Goal: Information Seeking & Learning: Compare options

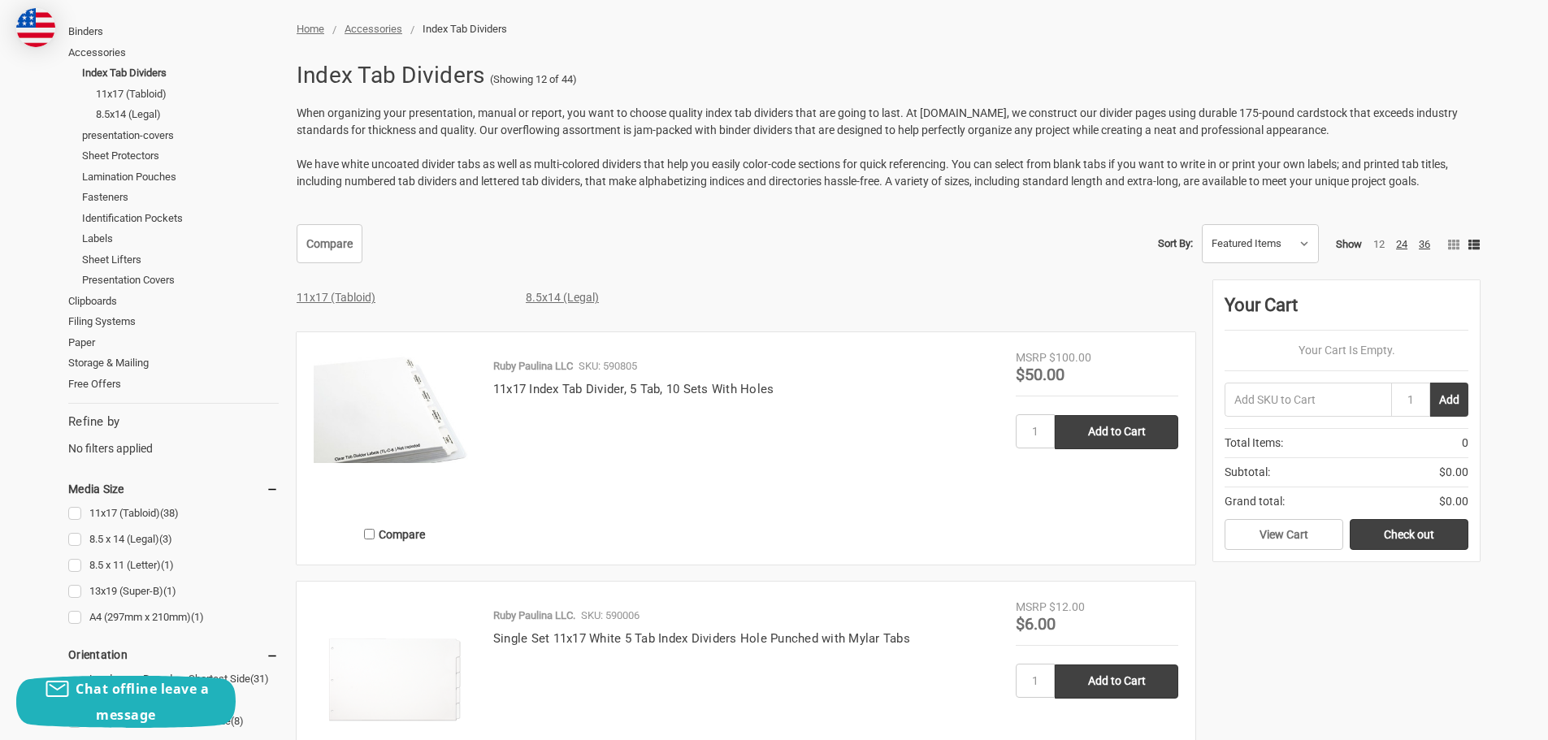
scroll to position [244, 0]
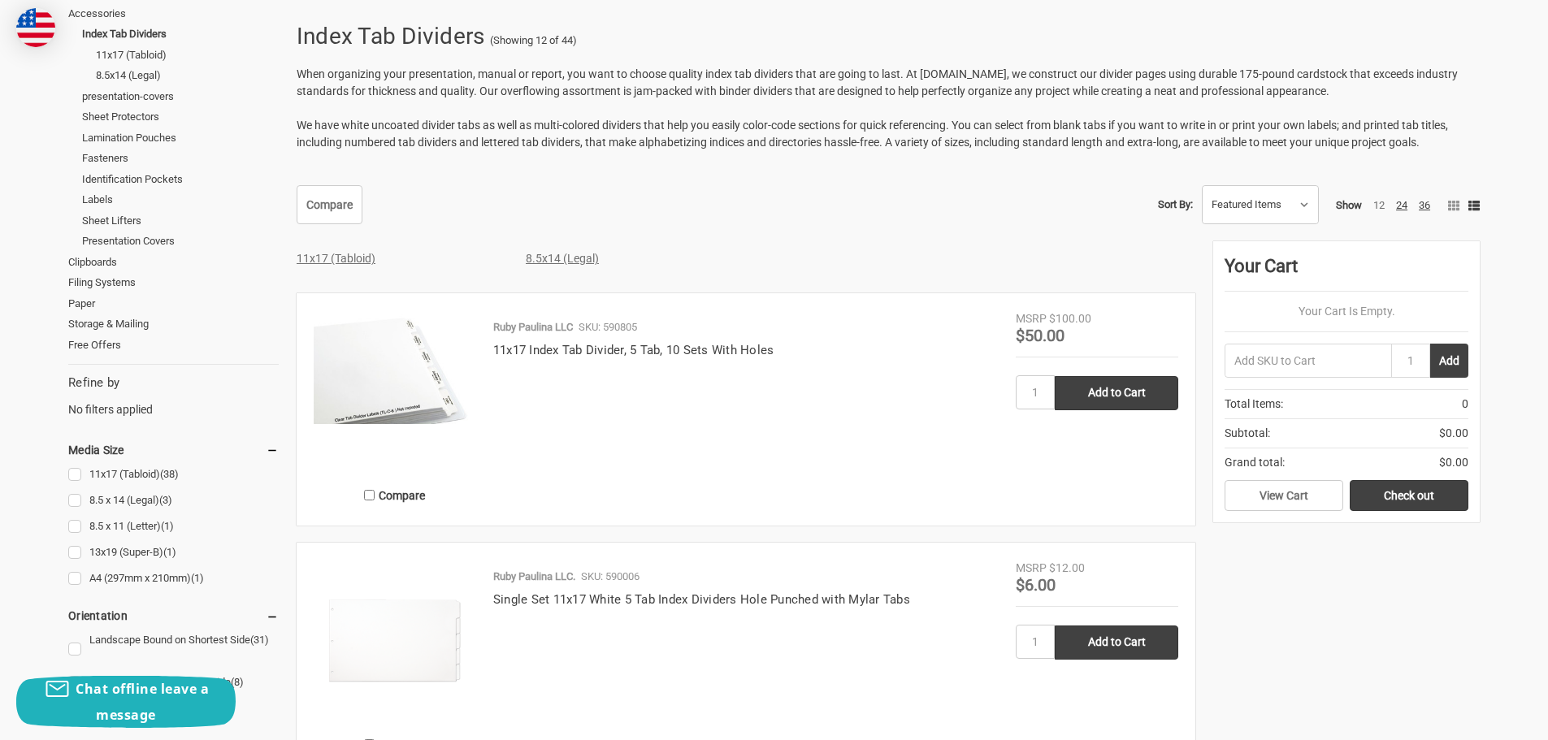
click at [422, 386] on img at bounding box center [395, 366] width 162 height 113
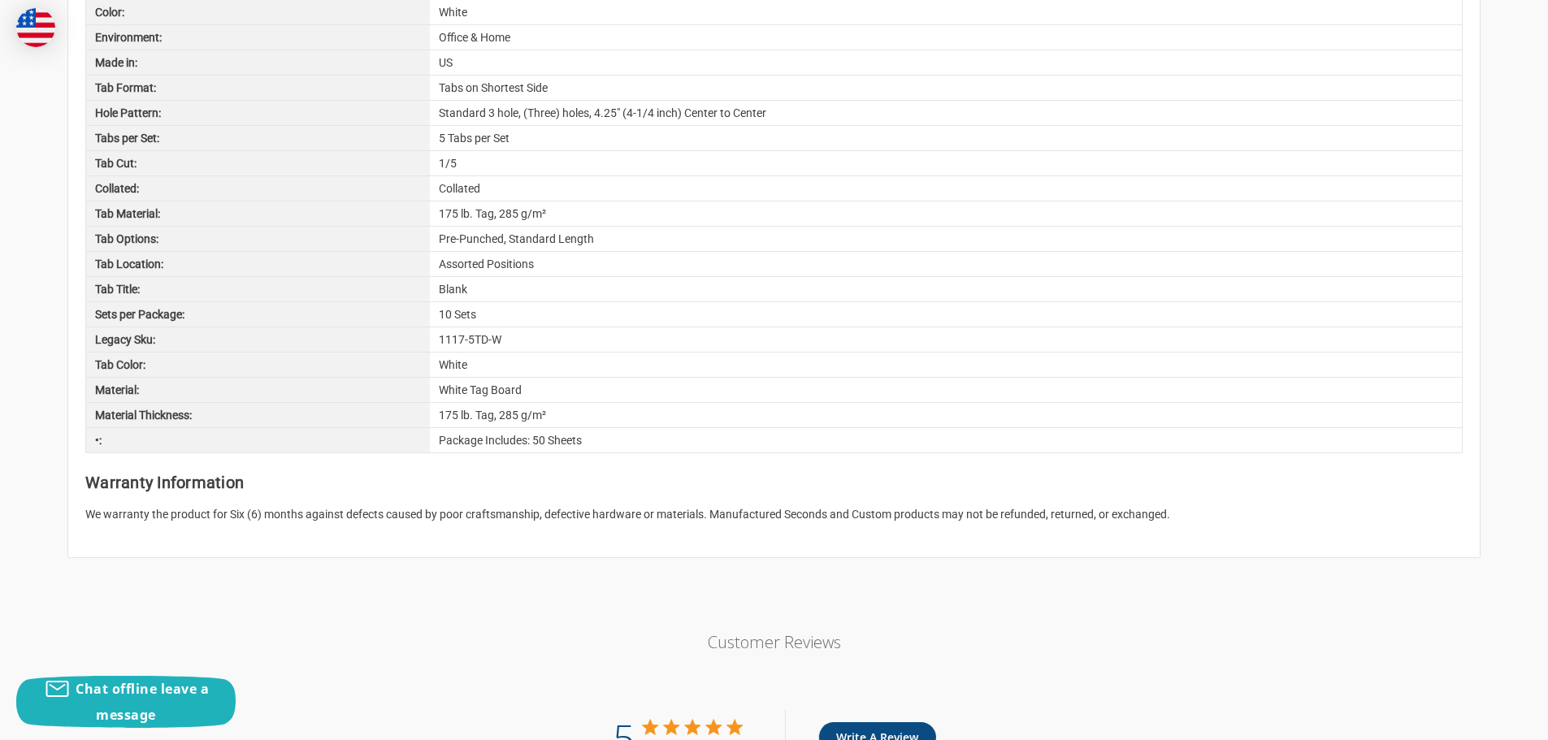
scroll to position [1706, 0]
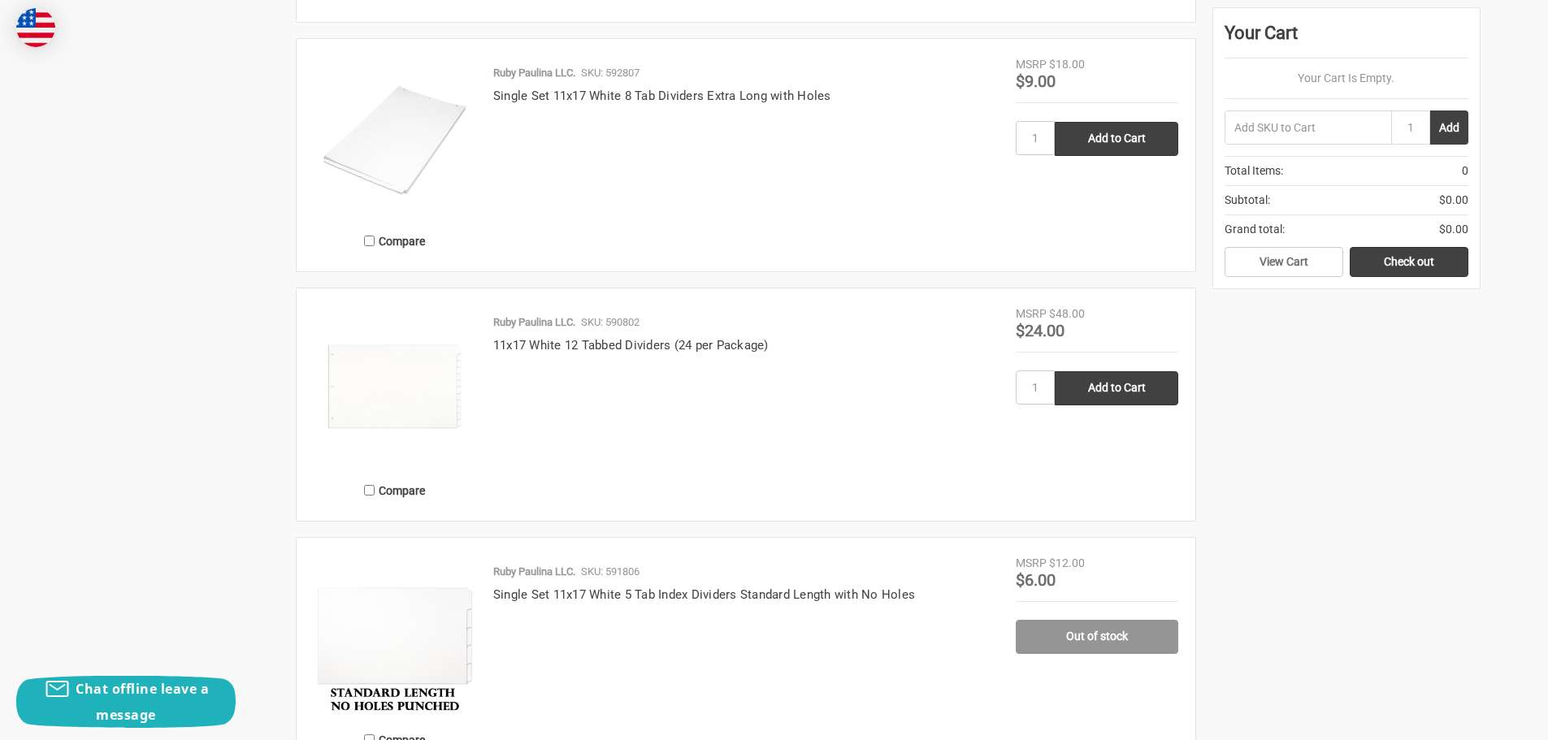
scroll to position [2600, 0]
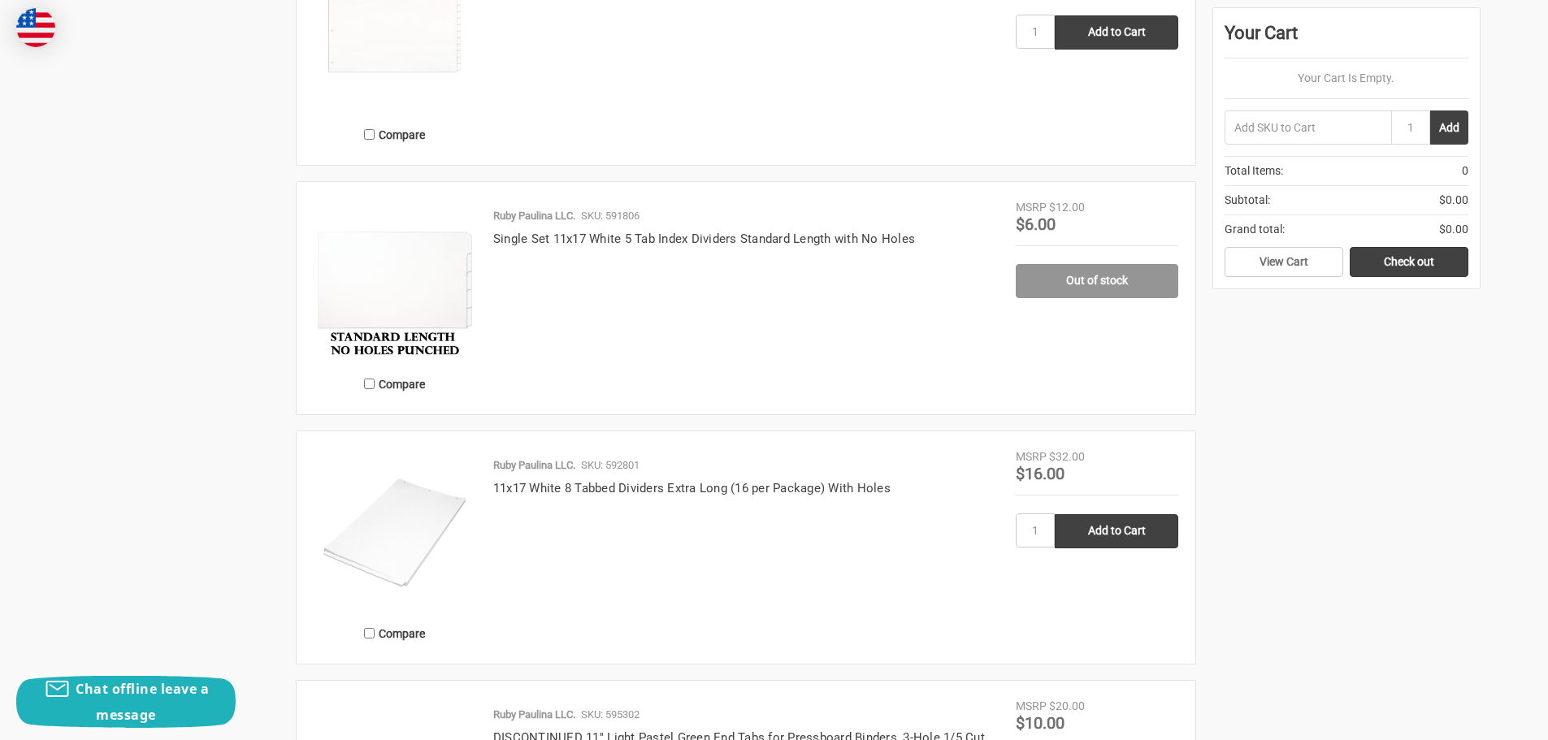
click at [417, 283] on img at bounding box center [395, 280] width 162 height 162
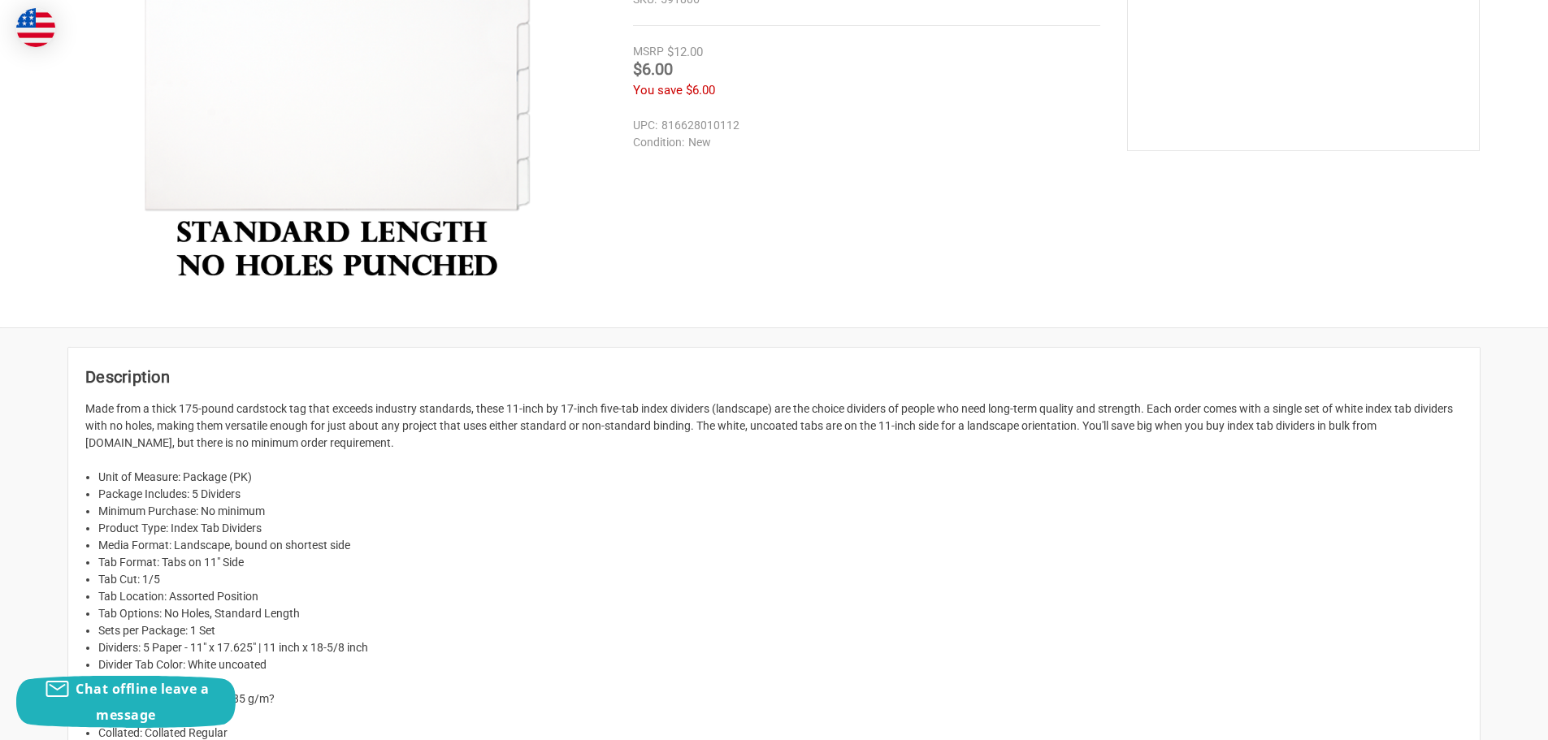
scroll to position [244, 0]
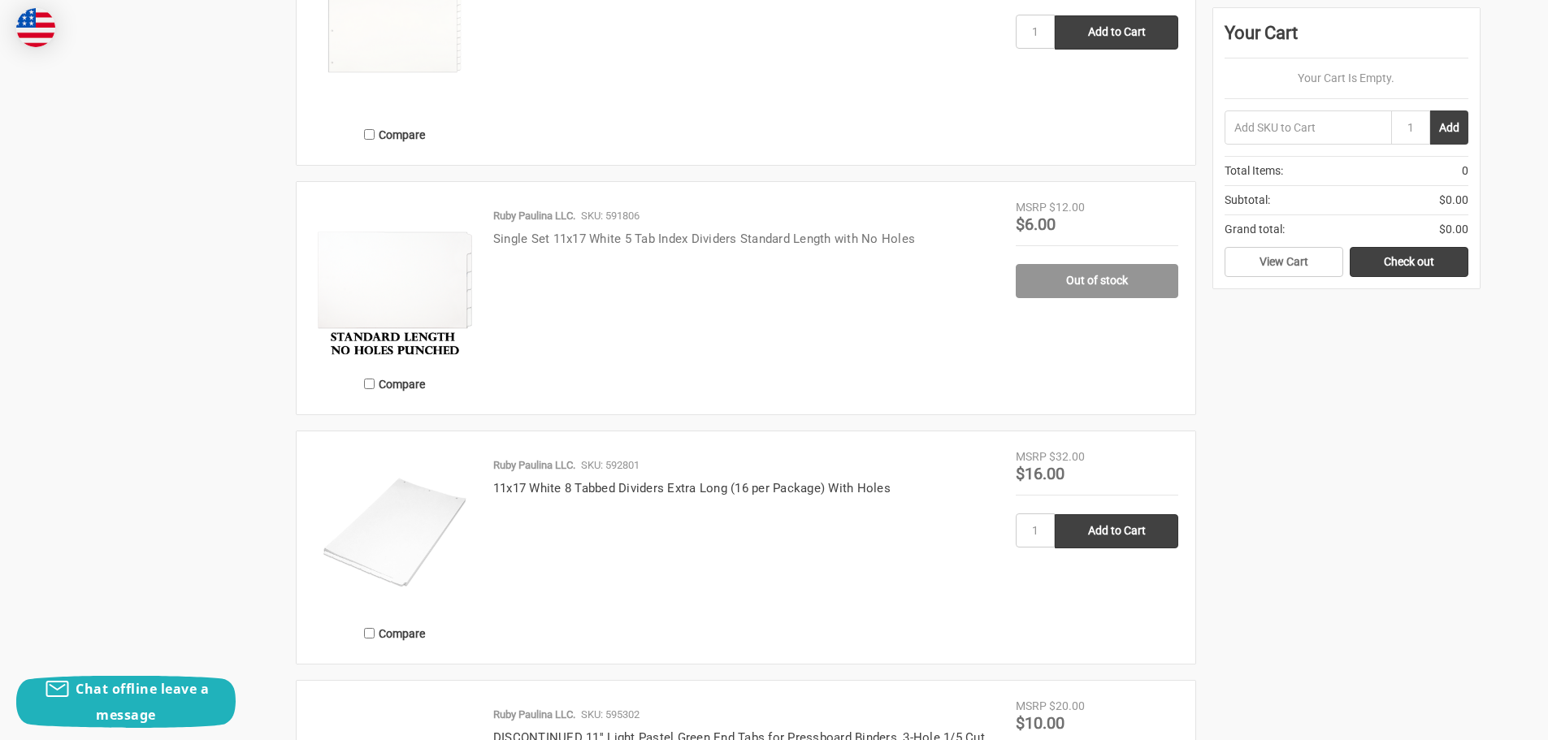
click at [557, 238] on link "Single Set 11x17 White 5 Tab Index Dividers Standard Length with No Holes" at bounding box center [704, 239] width 422 height 15
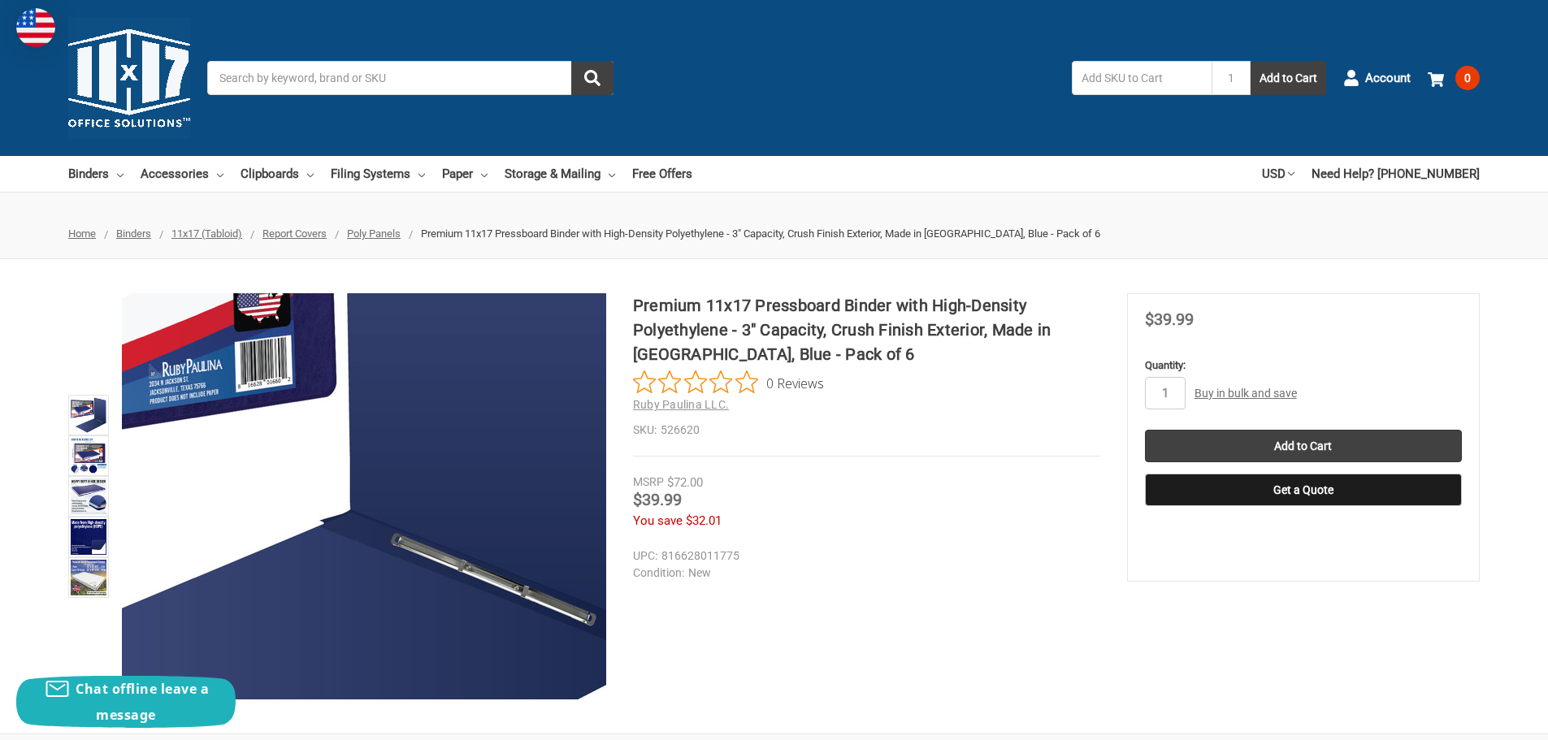
click at [523, 548] on img at bounding box center [180, 416] width 1040 height 1040
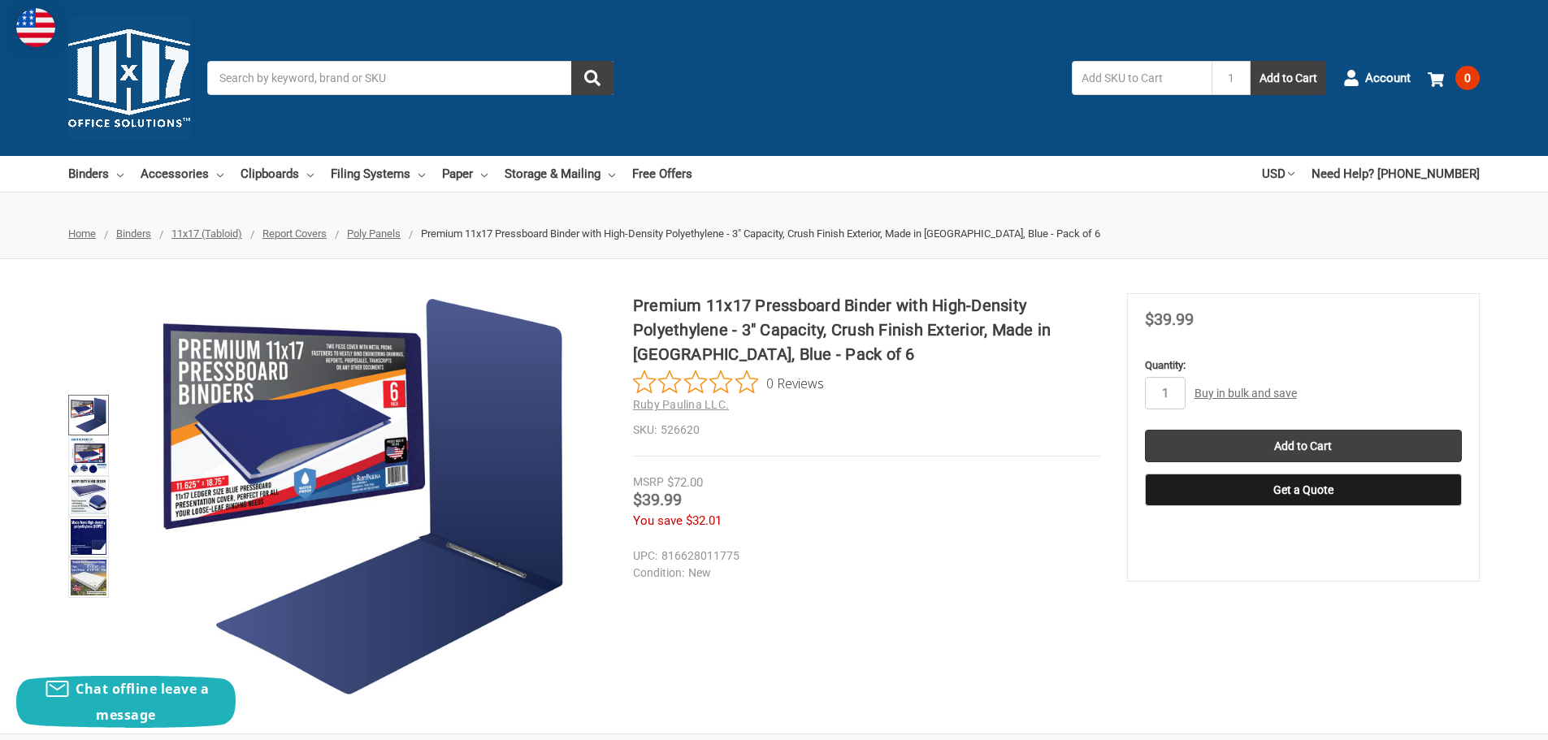
click at [84, 415] on img at bounding box center [89, 415] width 36 height 36
click at [93, 575] on img at bounding box center [89, 578] width 36 height 36
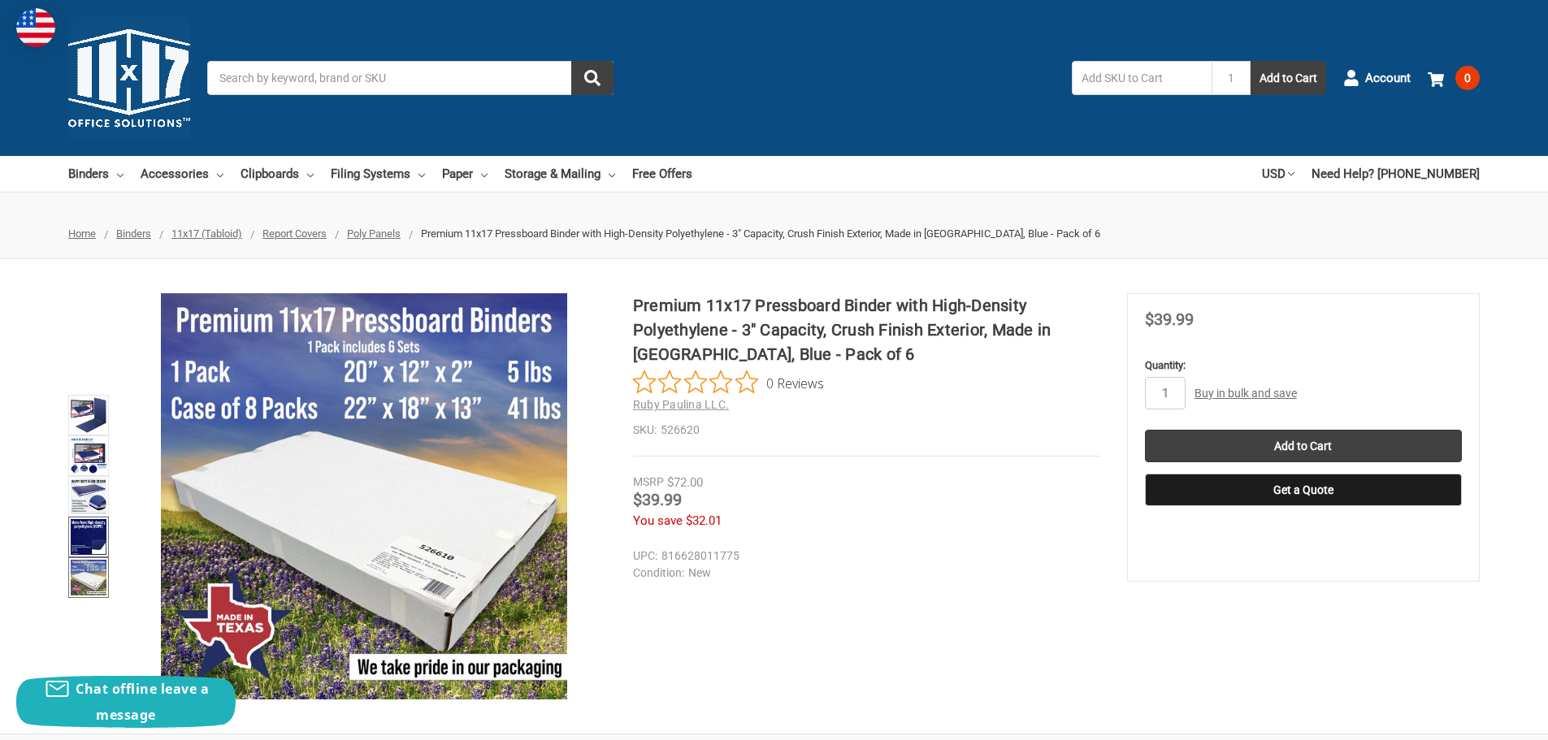
click at [96, 528] on img at bounding box center [89, 537] width 36 height 36
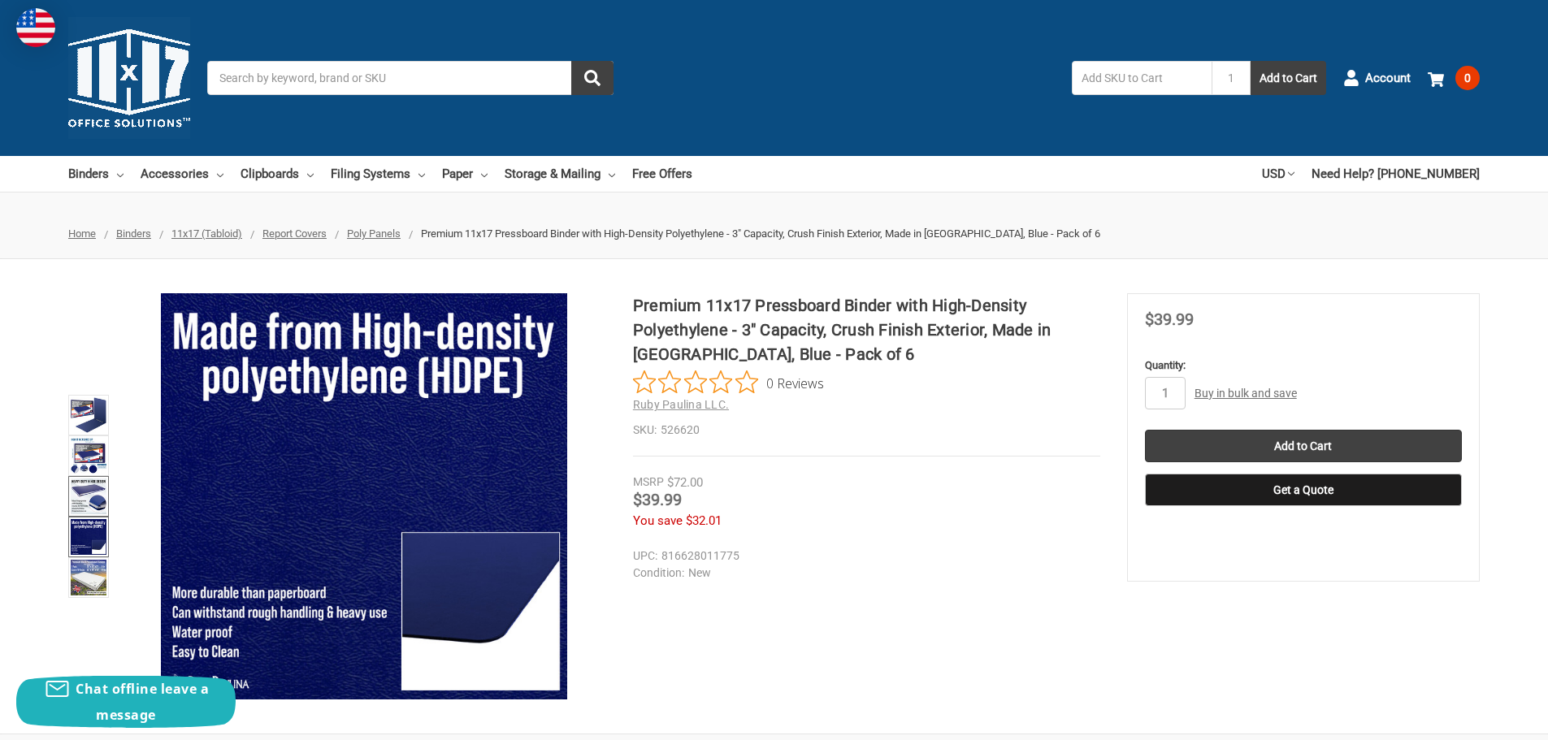
click at [96, 500] on img at bounding box center [89, 497] width 36 height 36
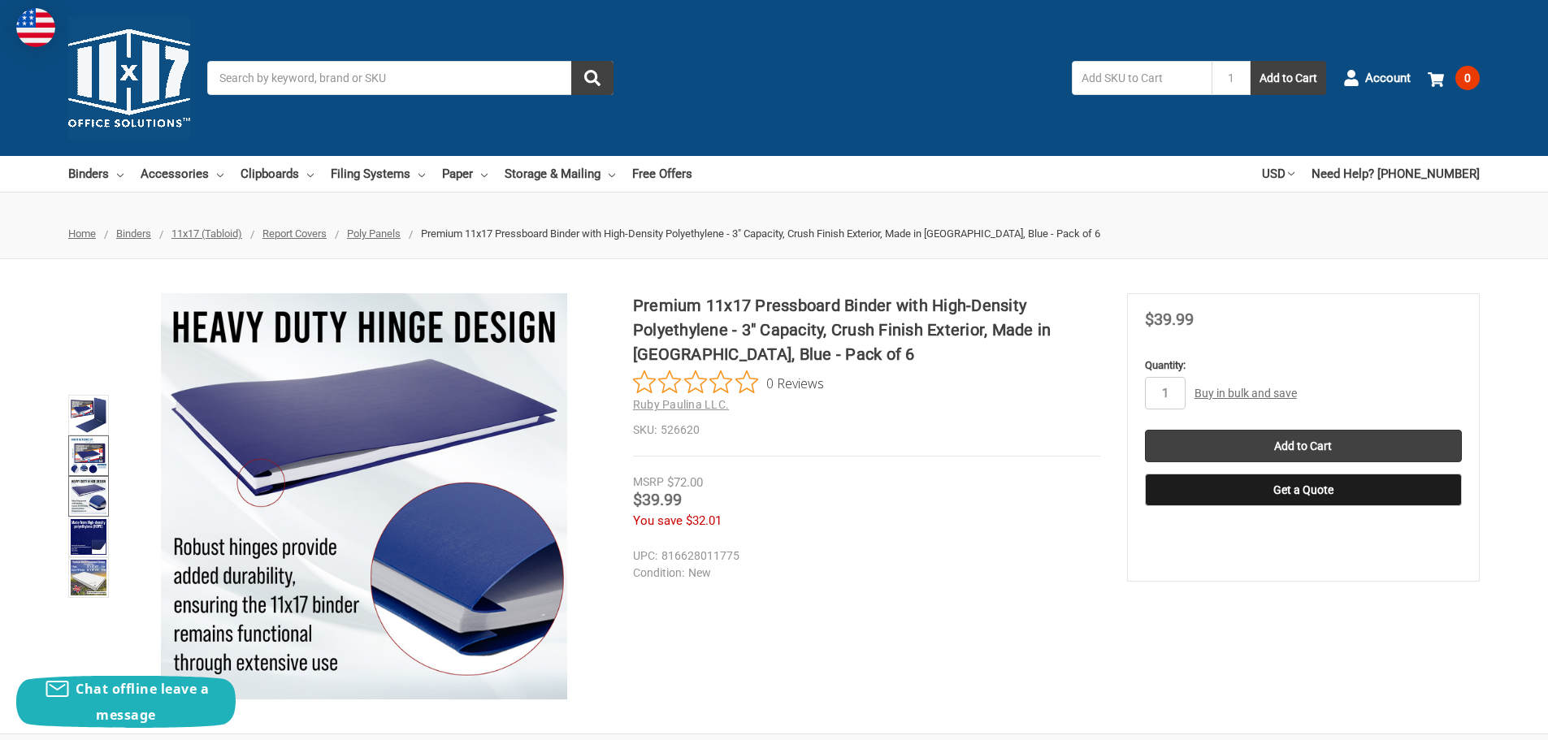
click at [92, 461] on img at bounding box center [89, 456] width 36 height 36
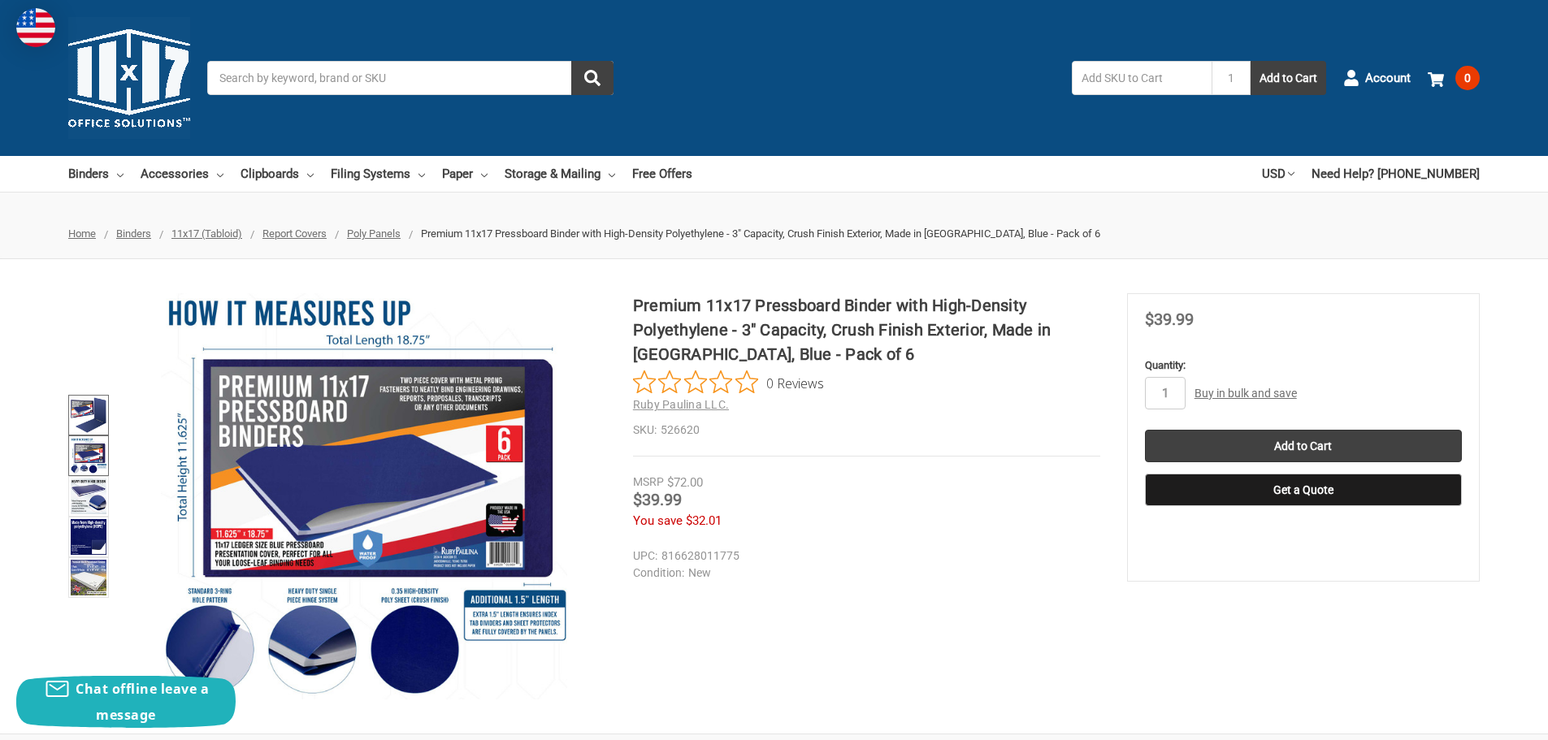
click at [98, 420] on img at bounding box center [89, 415] width 36 height 36
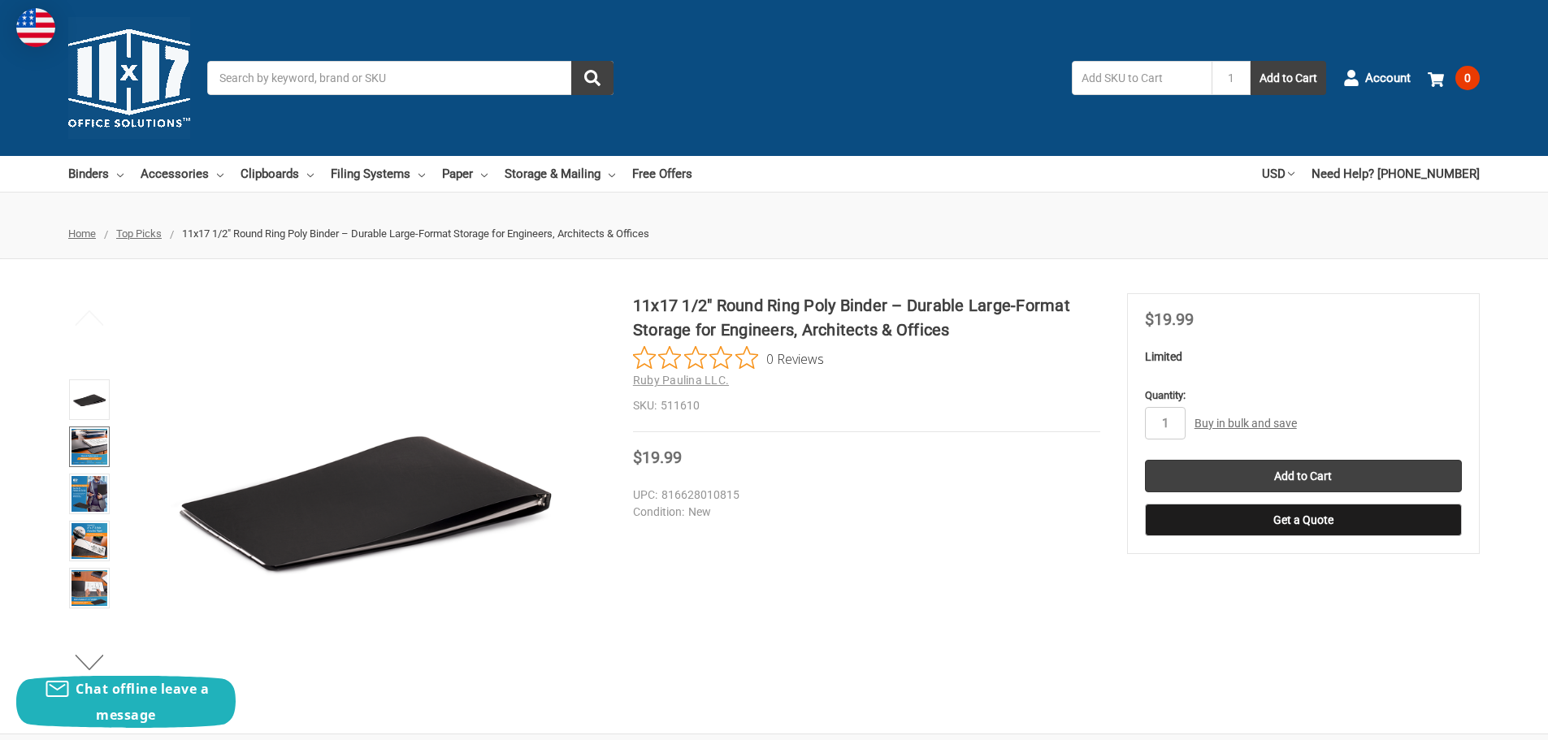
click at [89, 444] on img at bounding box center [89, 447] width 36 height 36
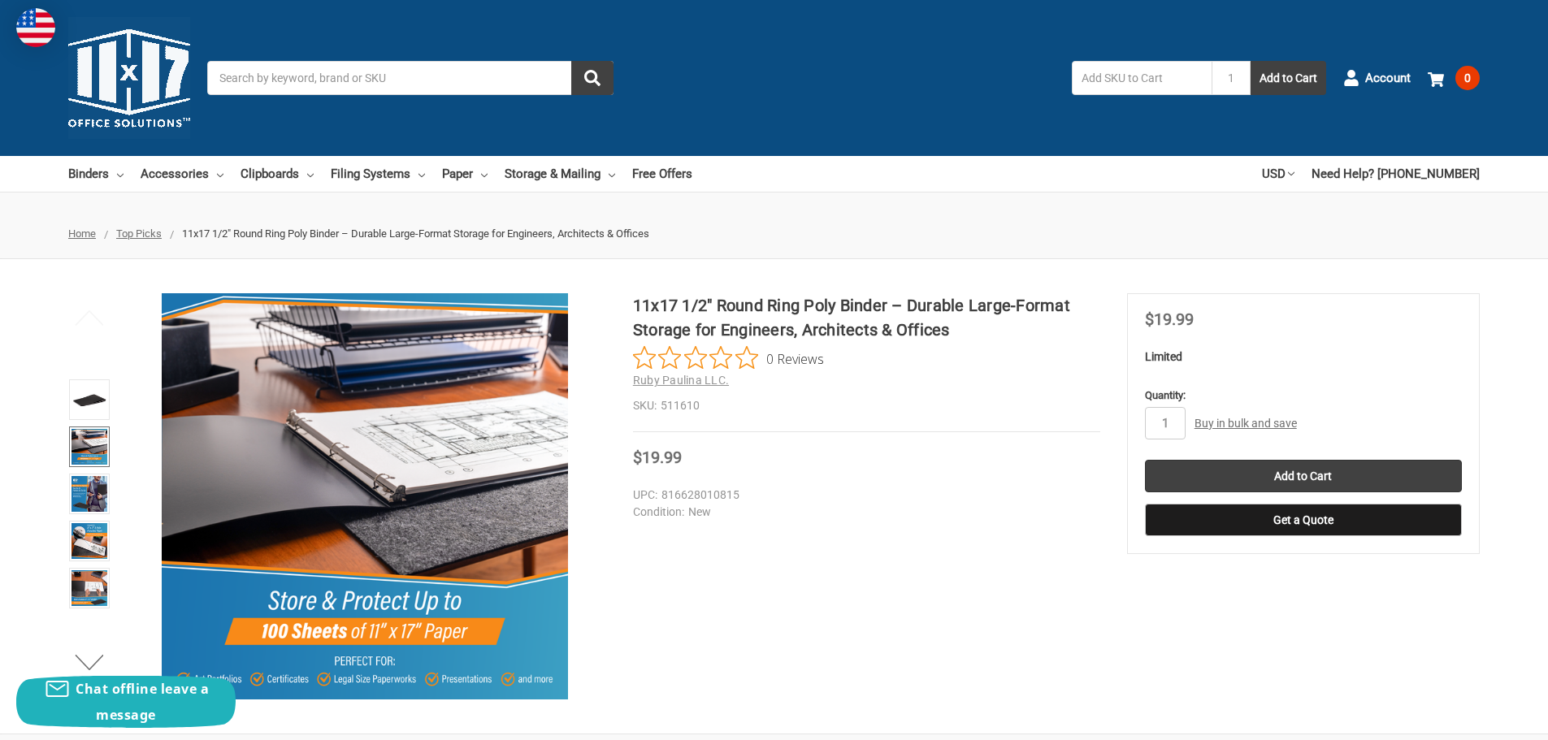
click at [379, 458] on img at bounding box center [365, 496] width 406 height 406
click at [96, 536] on img at bounding box center [89, 541] width 36 height 36
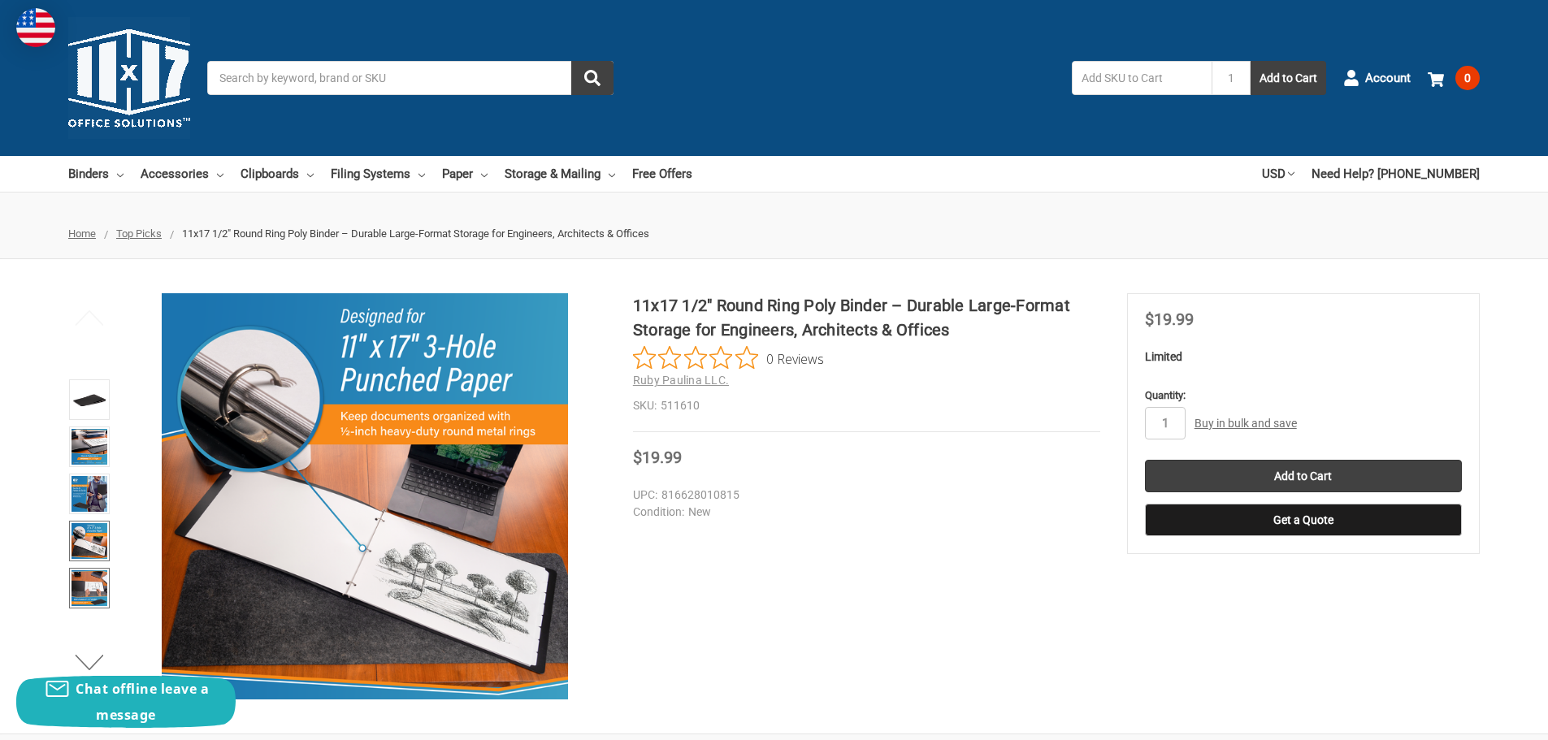
click at [84, 586] on img at bounding box center [89, 588] width 36 height 36
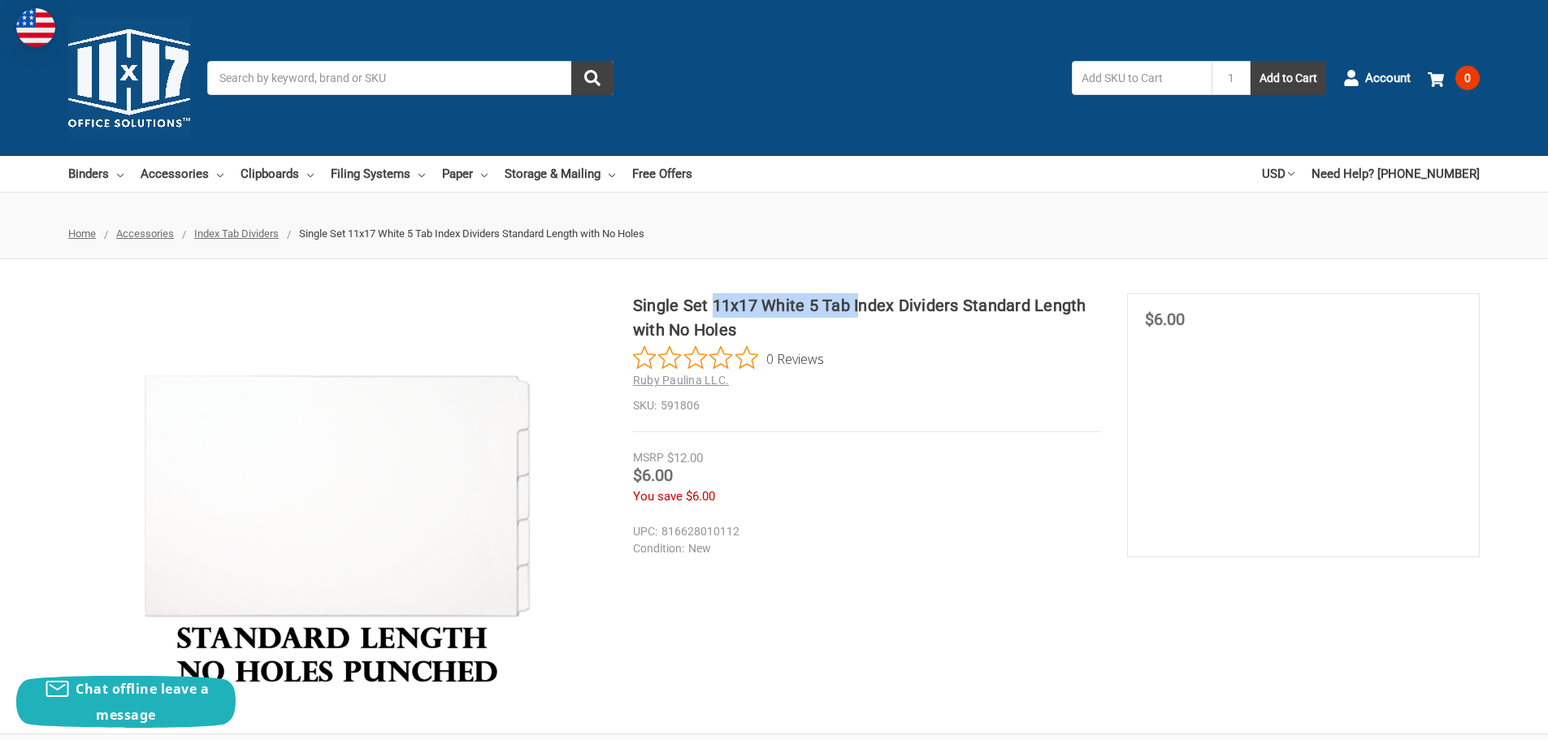
drag, startPoint x: 713, startPoint y: 305, endPoint x: 859, endPoint y: 305, distance: 145.4
click at [859, 305] on h1 "Single Set 11x17 White 5 Tab Index Dividers Standard Length with No Holes" at bounding box center [866, 317] width 467 height 49
